Goal: Find specific page/section: Find specific page/section

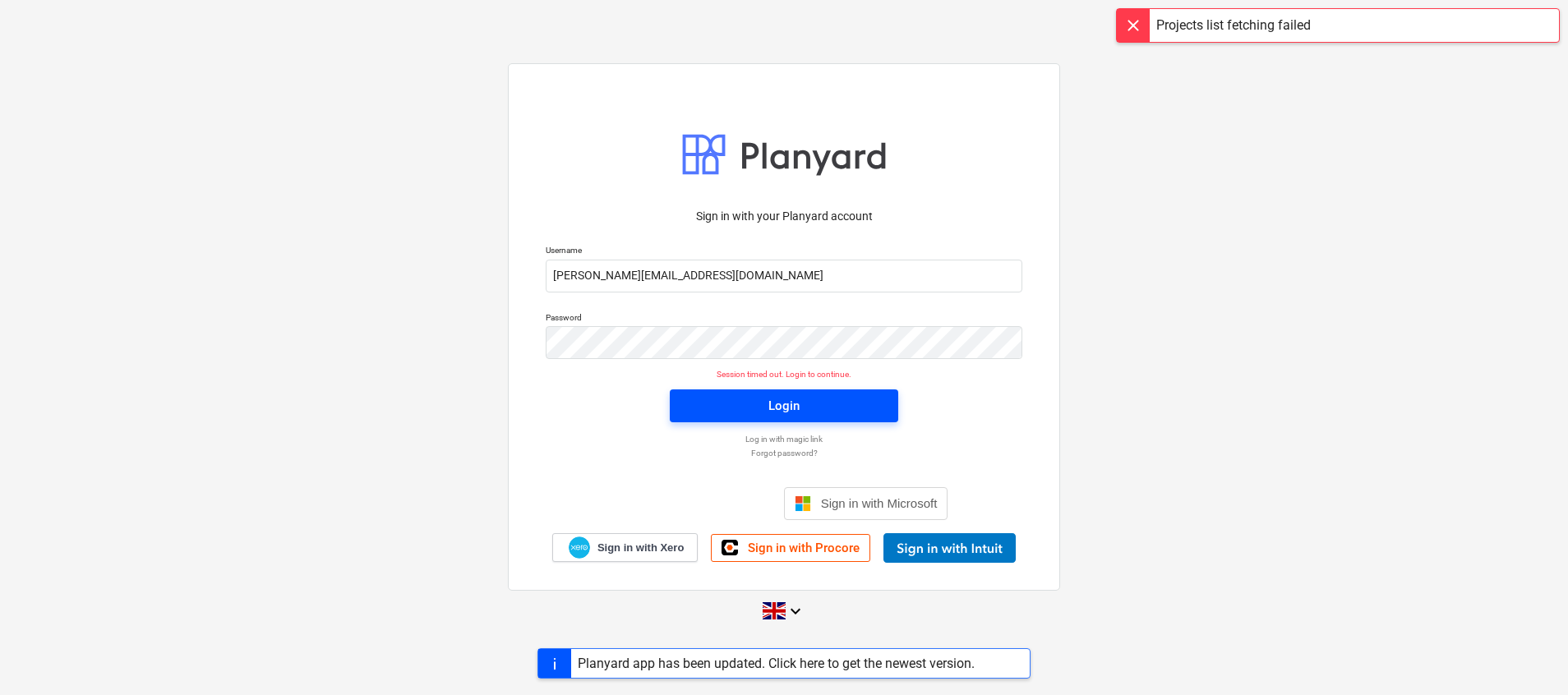
click at [763, 397] on span "Login" at bounding box center [784, 405] width 189 height 22
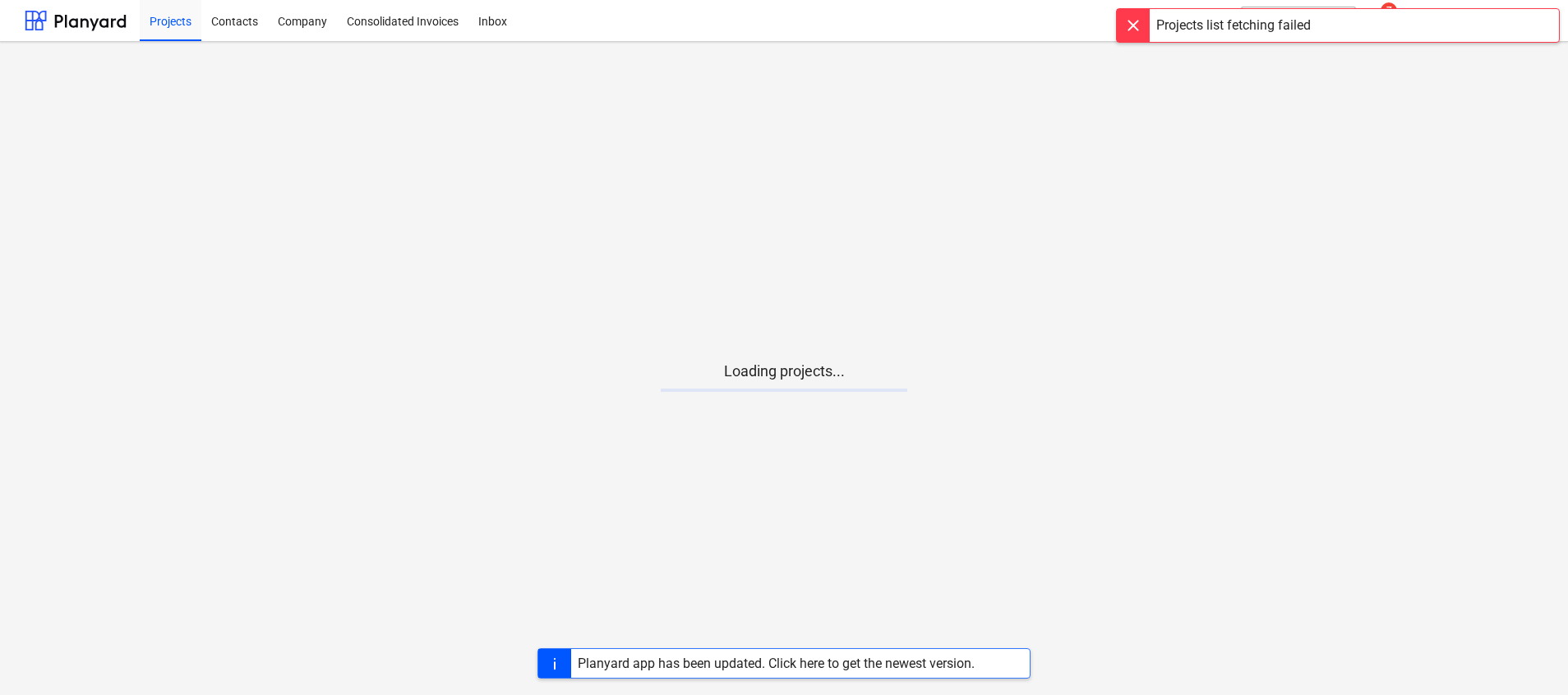
click at [807, 663] on div "Planyard app has been updated. Click here to get the newest version." at bounding box center [776, 663] width 397 height 16
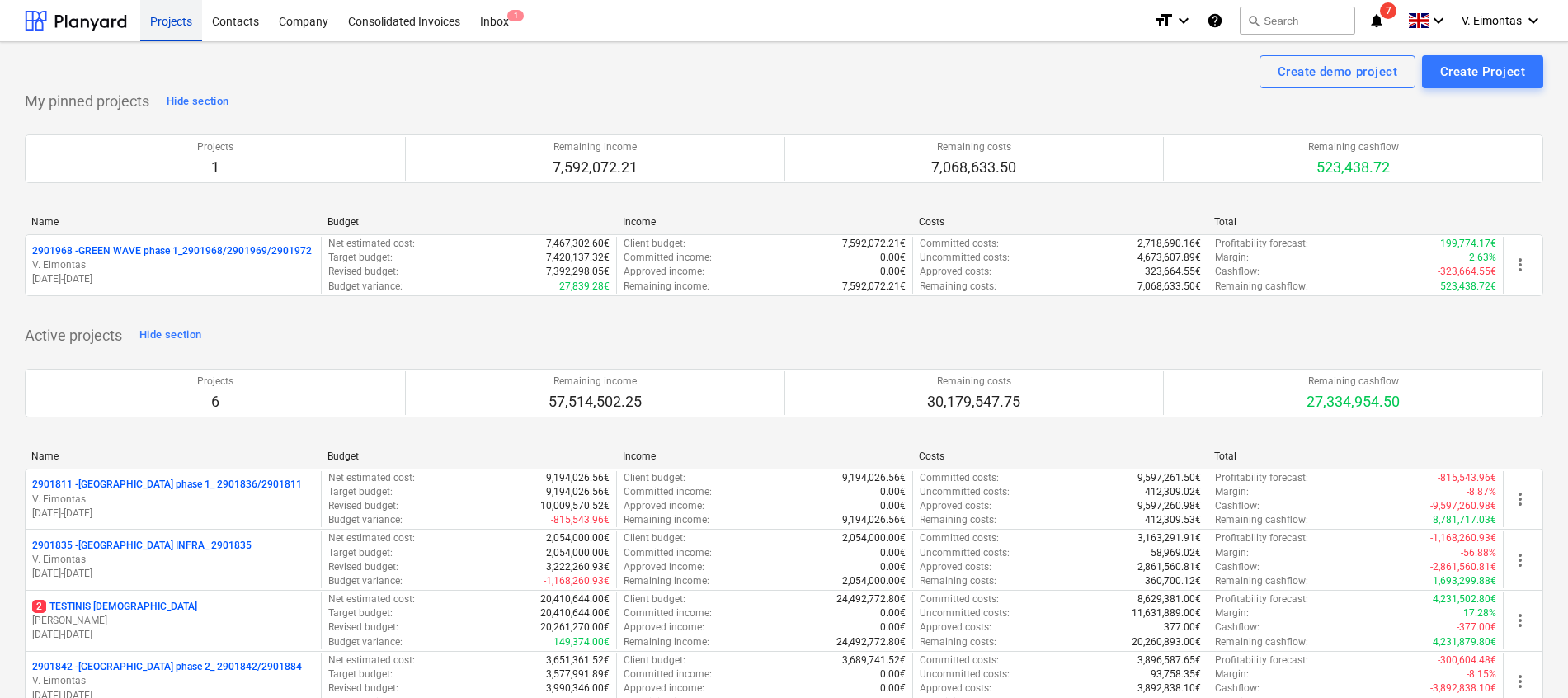
click at [193, 29] on div "Projects" at bounding box center [170, 20] width 62 height 42
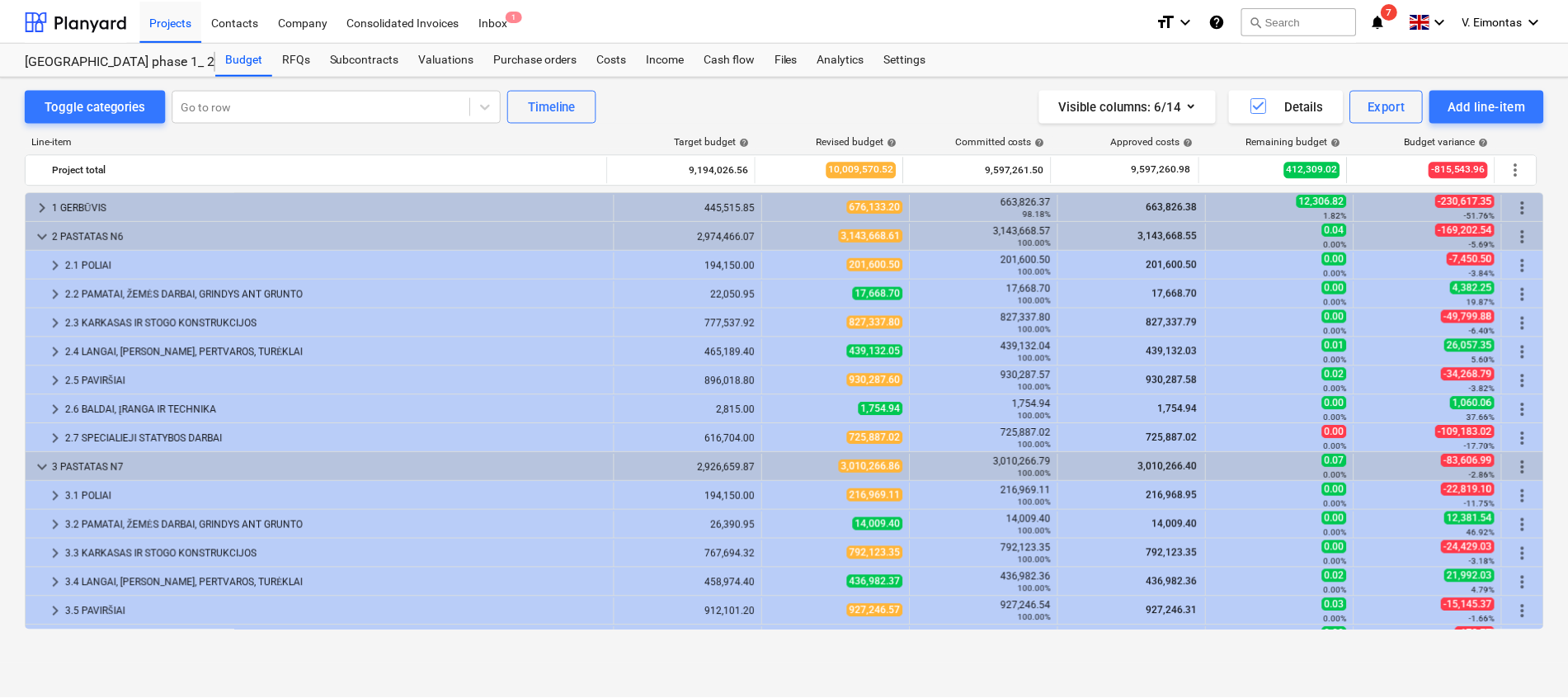
scroll to position [144, 0]
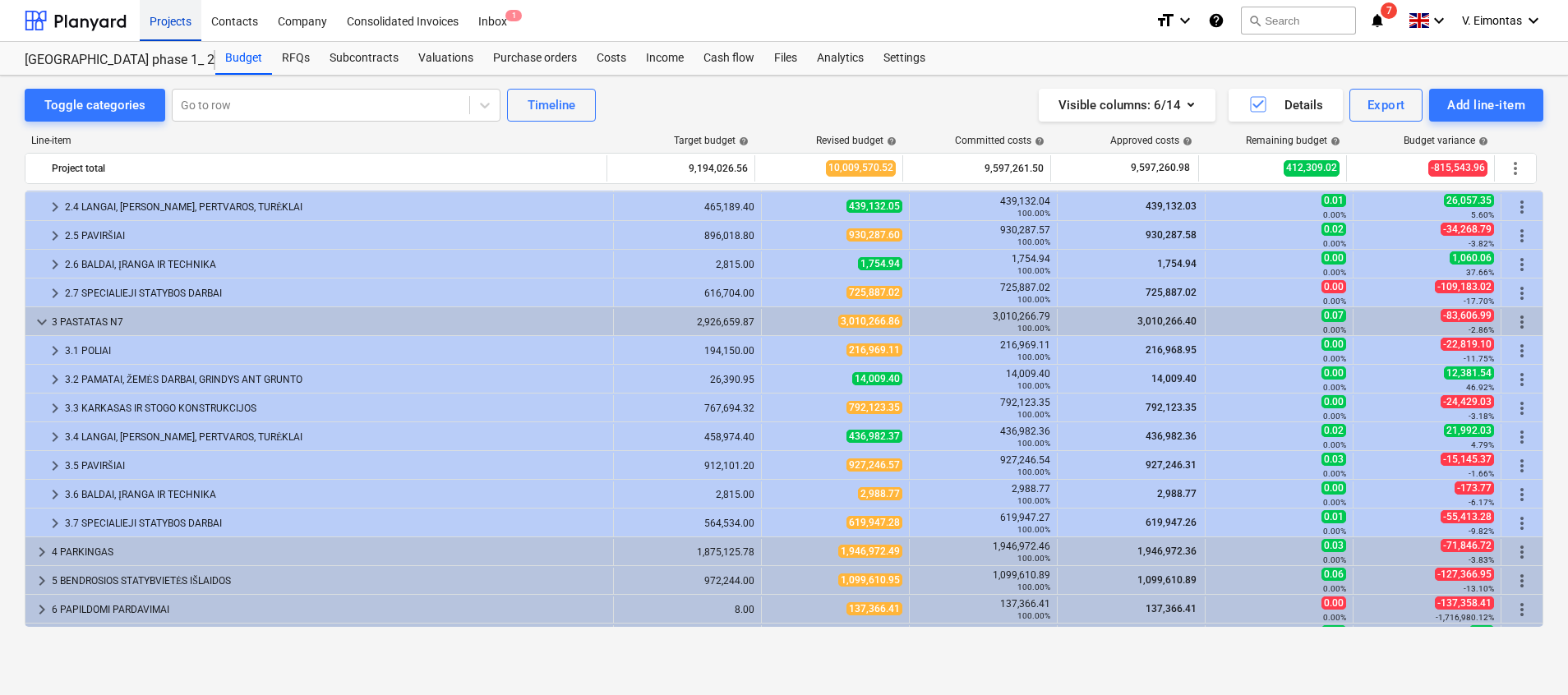
click at [184, 25] on div "Projects" at bounding box center [170, 20] width 61 height 41
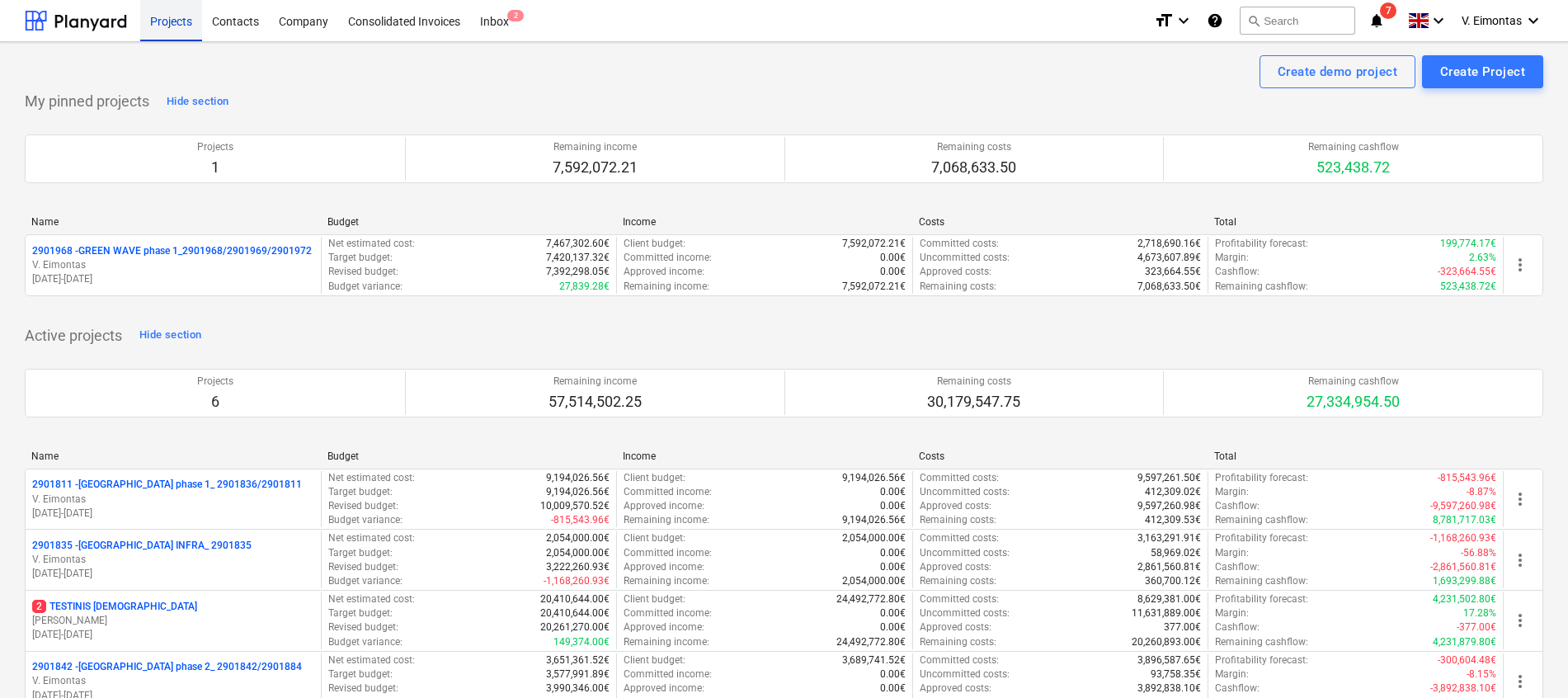
click at [188, 17] on div "Projects" at bounding box center [170, 20] width 62 height 42
click at [175, 27] on div "Projects" at bounding box center [170, 20] width 62 height 42
click at [176, 33] on div "Projects" at bounding box center [170, 20] width 62 height 42
click at [154, 19] on div "Projects" at bounding box center [170, 20] width 62 height 42
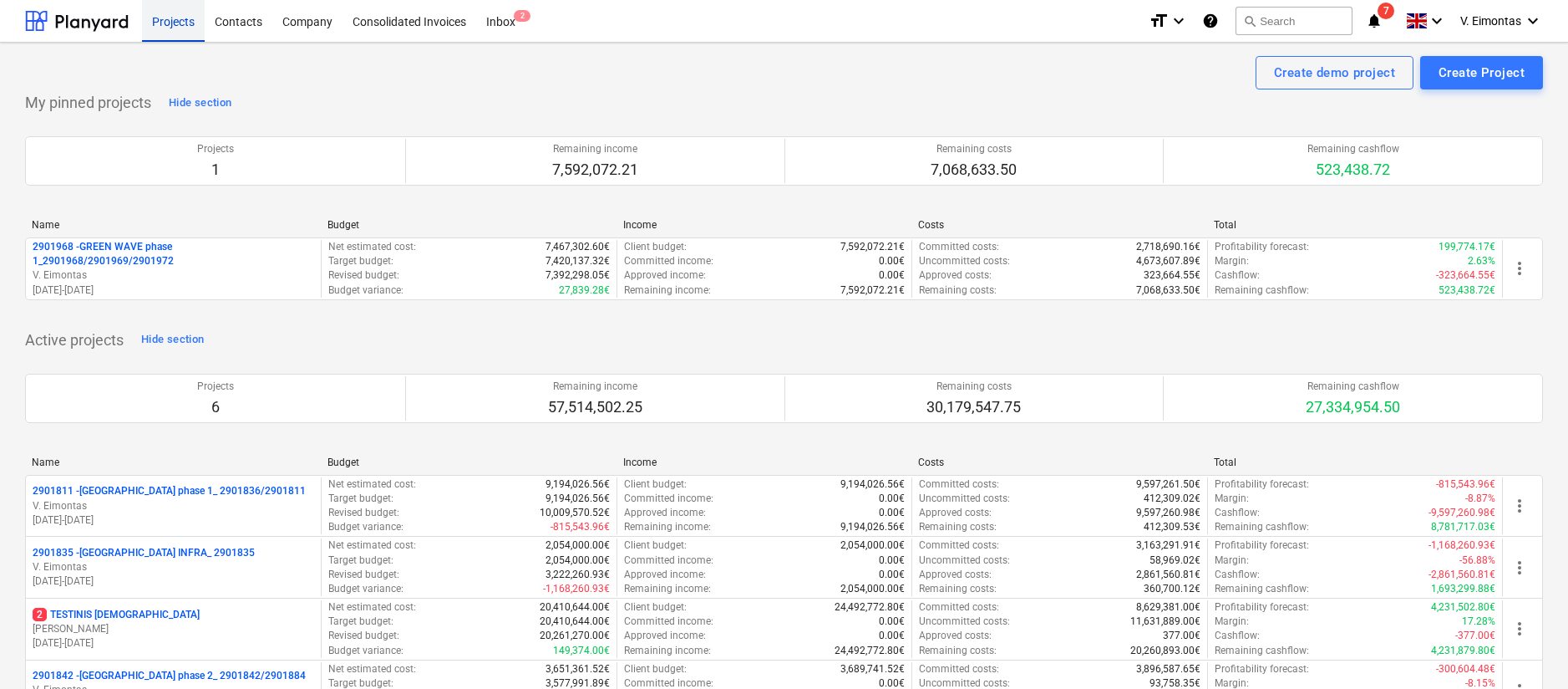
click at [152, 17] on div "Projects" at bounding box center [173, 20] width 62 height 42
click at [184, 23] on div "Projects" at bounding box center [173, 20] width 62 height 42
click at [191, 16] on div "Projects" at bounding box center [173, 20] width 62 height 42
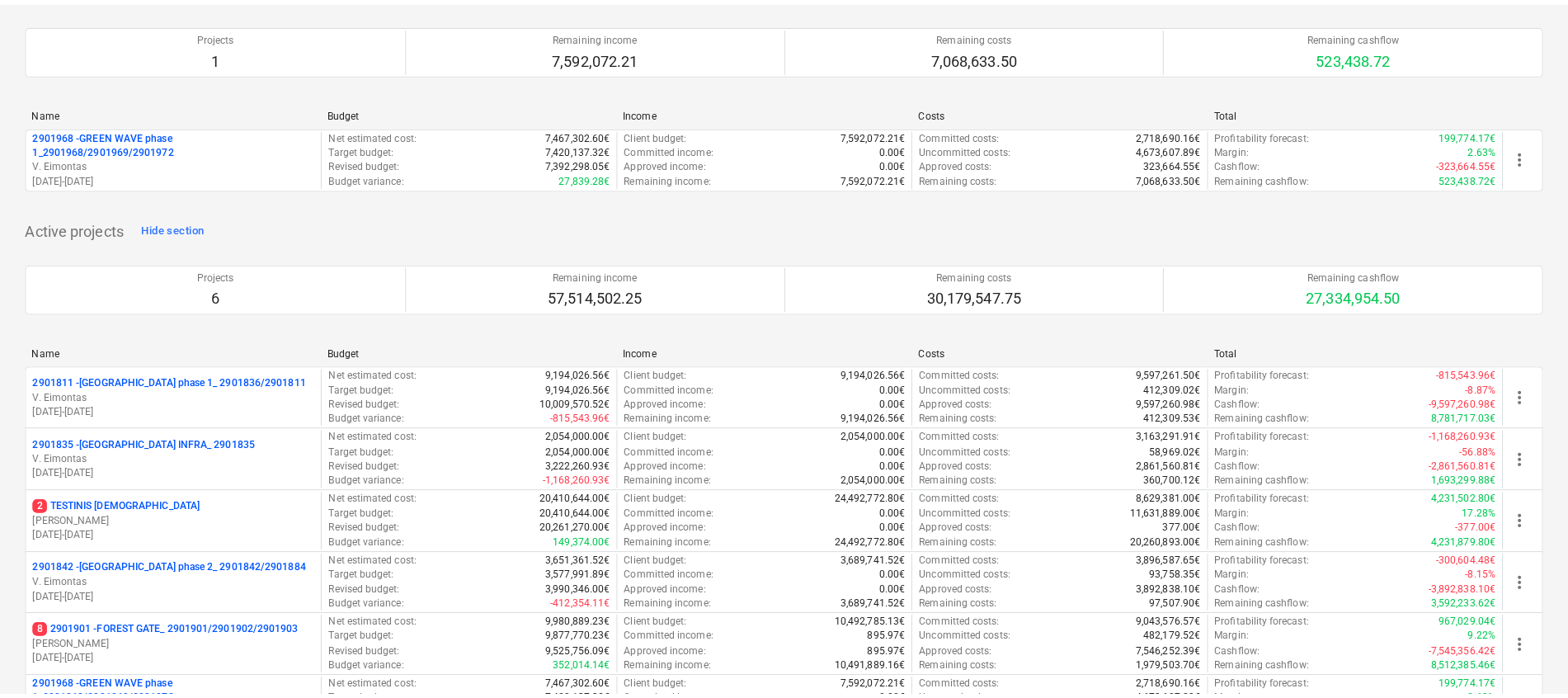
scroll to position [247, 0]
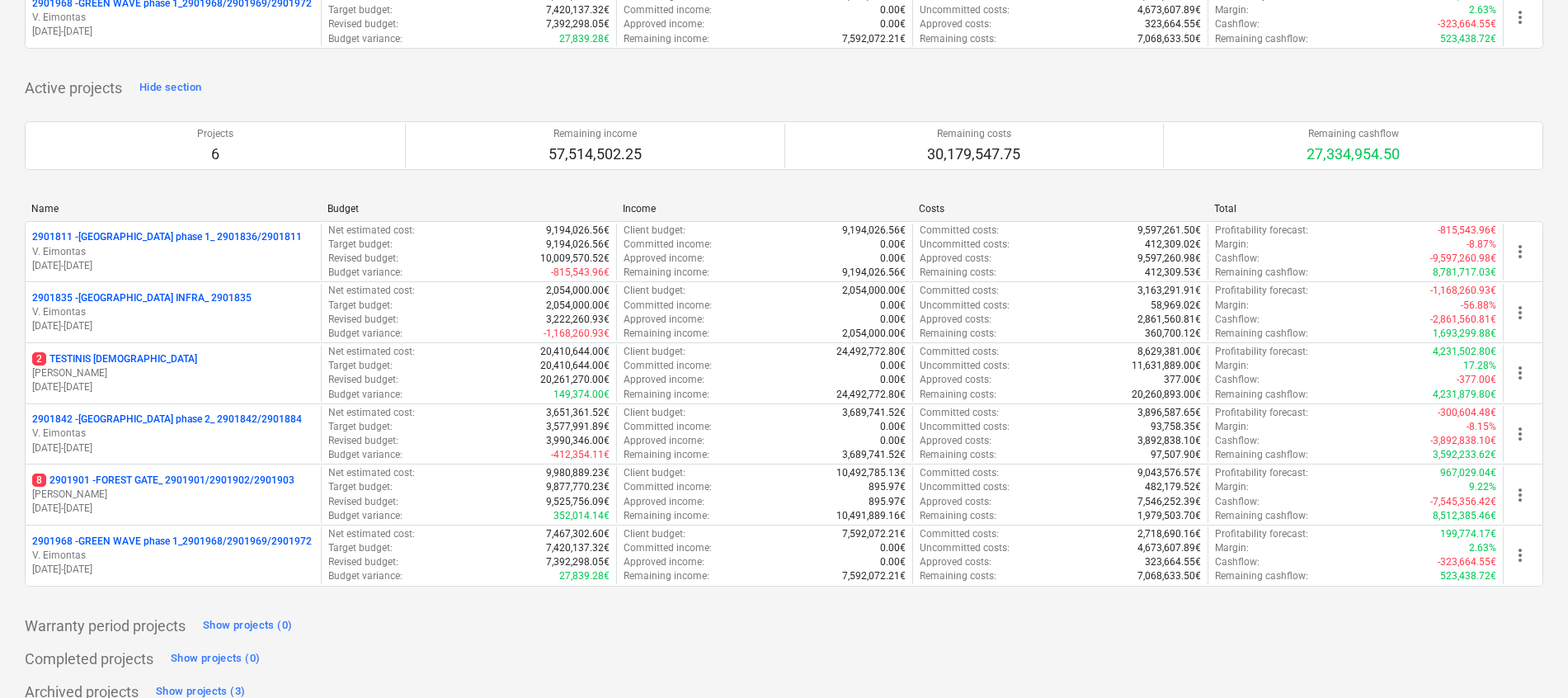
click at [305, 78] on div "Active projects Hide section Projects 6 Remaining income 57,514,502.25 Remainin…" at bounding box center [784, 340] width 1519 height 531
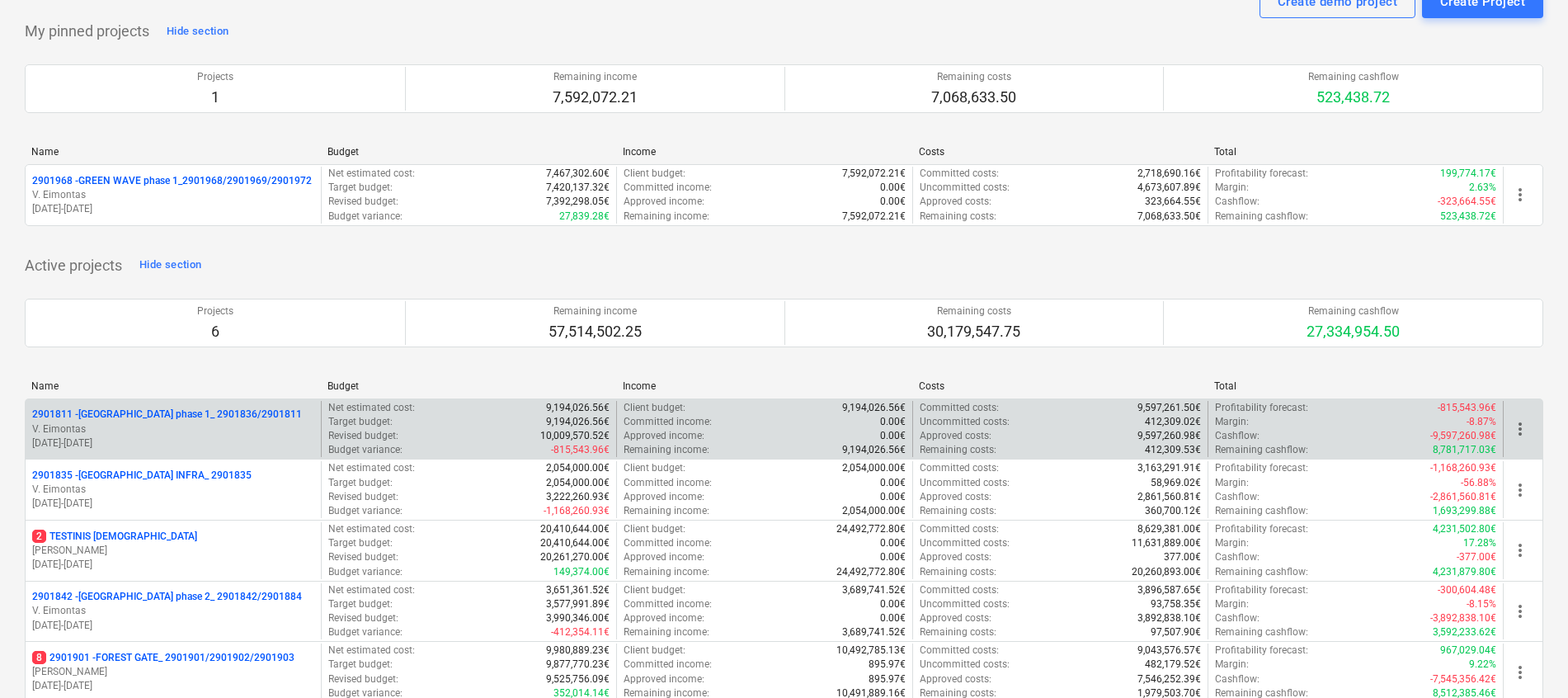
scroll to position [0, 0]
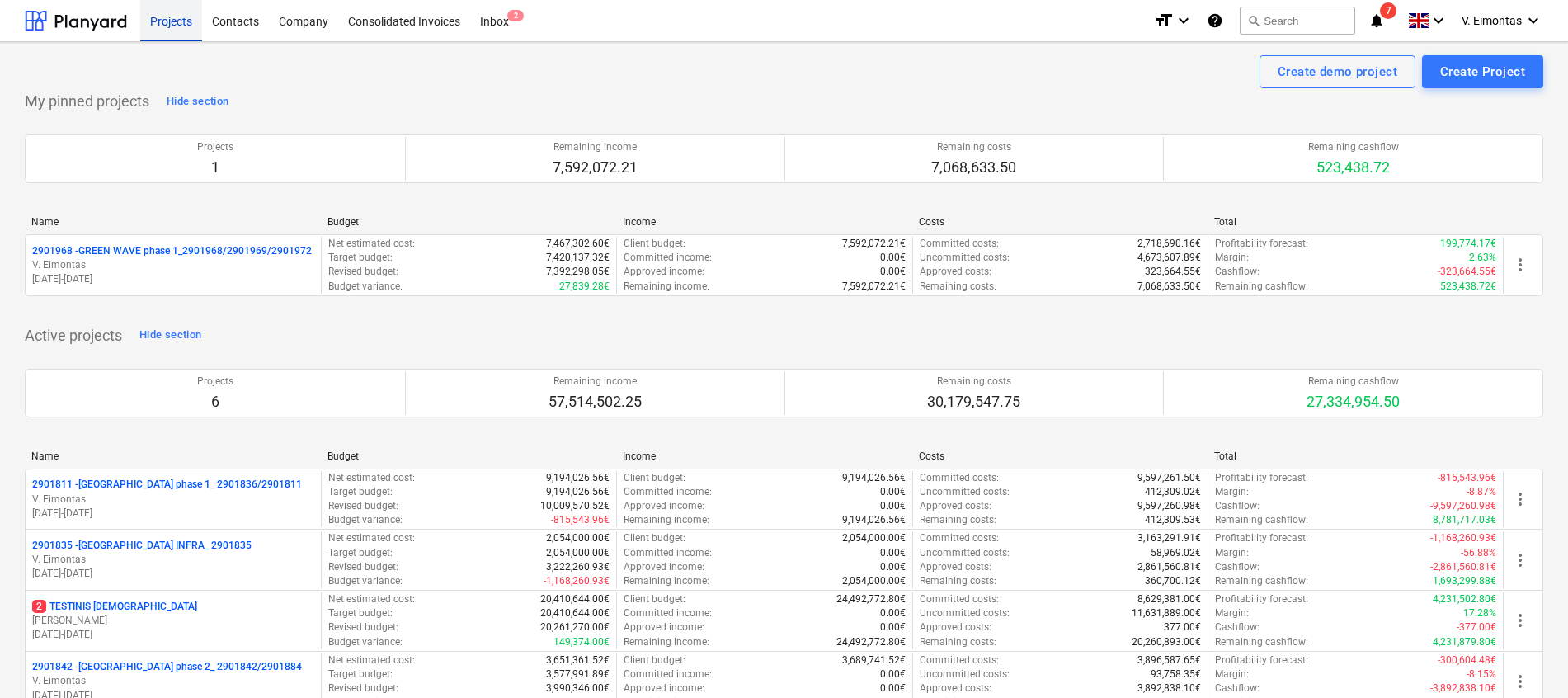
click at [177, 16] on div "Projects" at bounding box center [170, 20] width 62 height 42
drag, startPoint x: 169, startPoint y: 26, endPoint x: 248, endPoint y: 25, distance: 79.0
click at [169, 25] on div "Projects" at bounding box center [170, 20] width 62 height 42
click at [0, 411] on html "Projects Contacts Company Consolidated Invoices Inbox 2 format_size keyboard_ar…" at bounding box center [784, 349] width 1568 height 698
click at [195, 35] on div "Projects" at bounding box center [170, 20] width 62 height 42
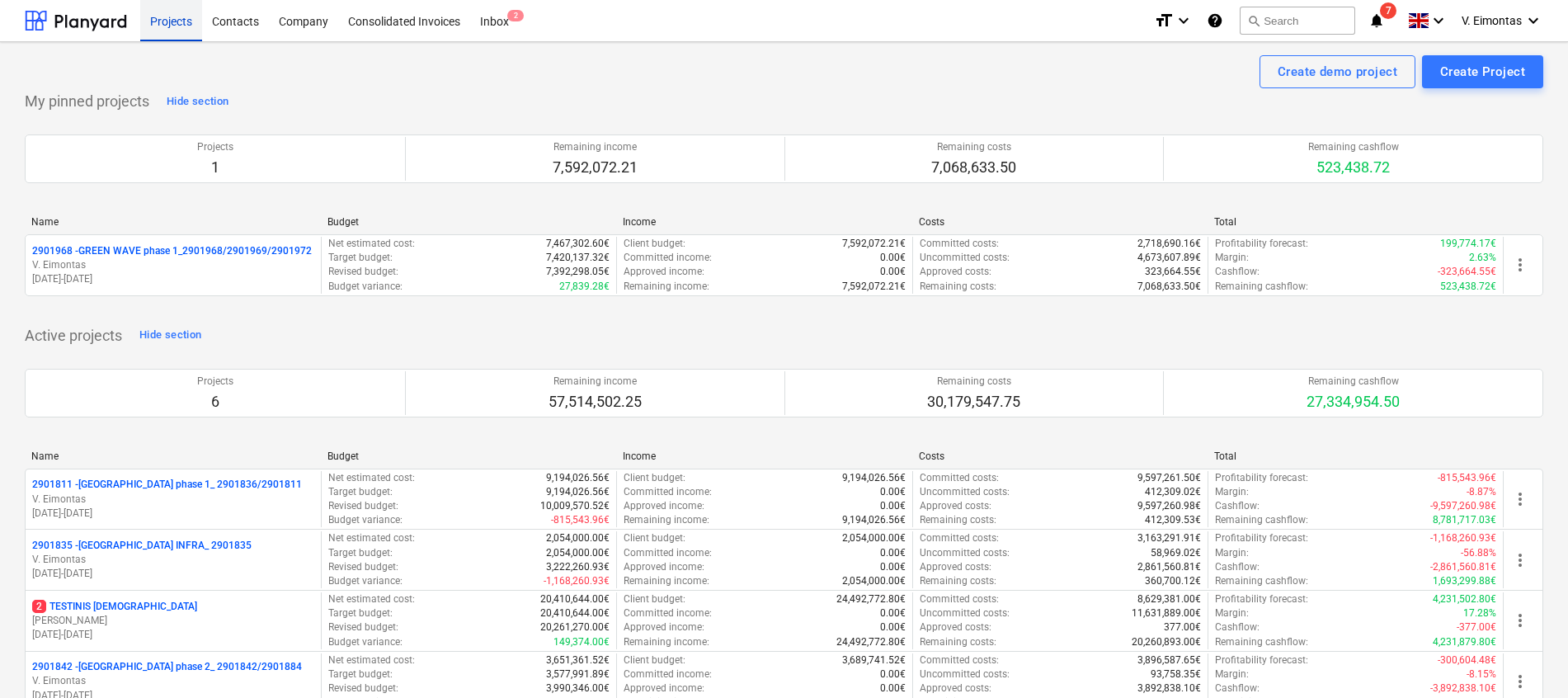
click at [166, 28] on div "Projects" at bounding box center [170, 20] width 62 height 42
click at [185, 15] on div "Projects" at bounding box center [170, 20] width 62 height 42
